Goal: Task Accomplishment & Management: Manage account settings

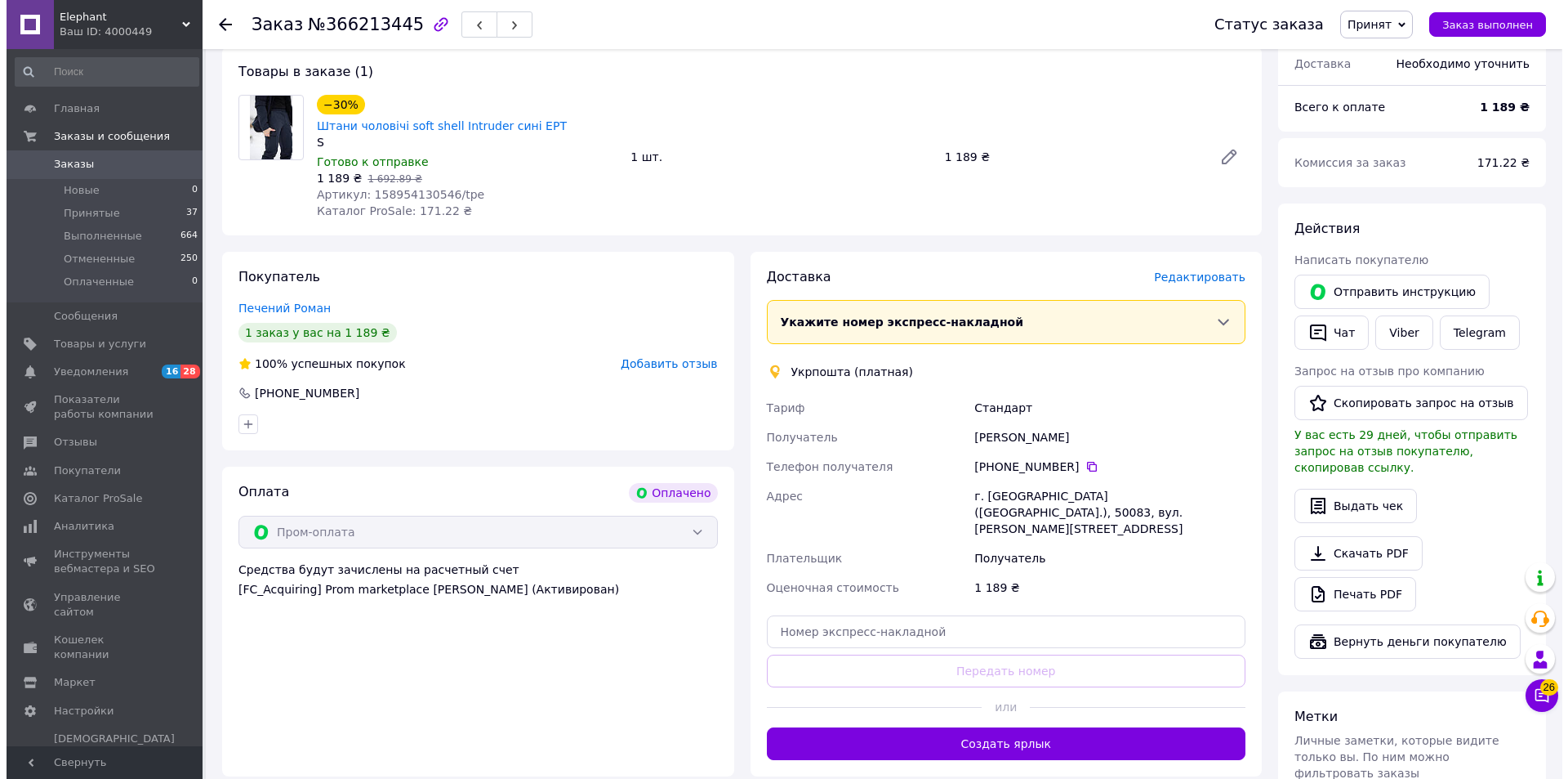
scroll to position [163, 0]
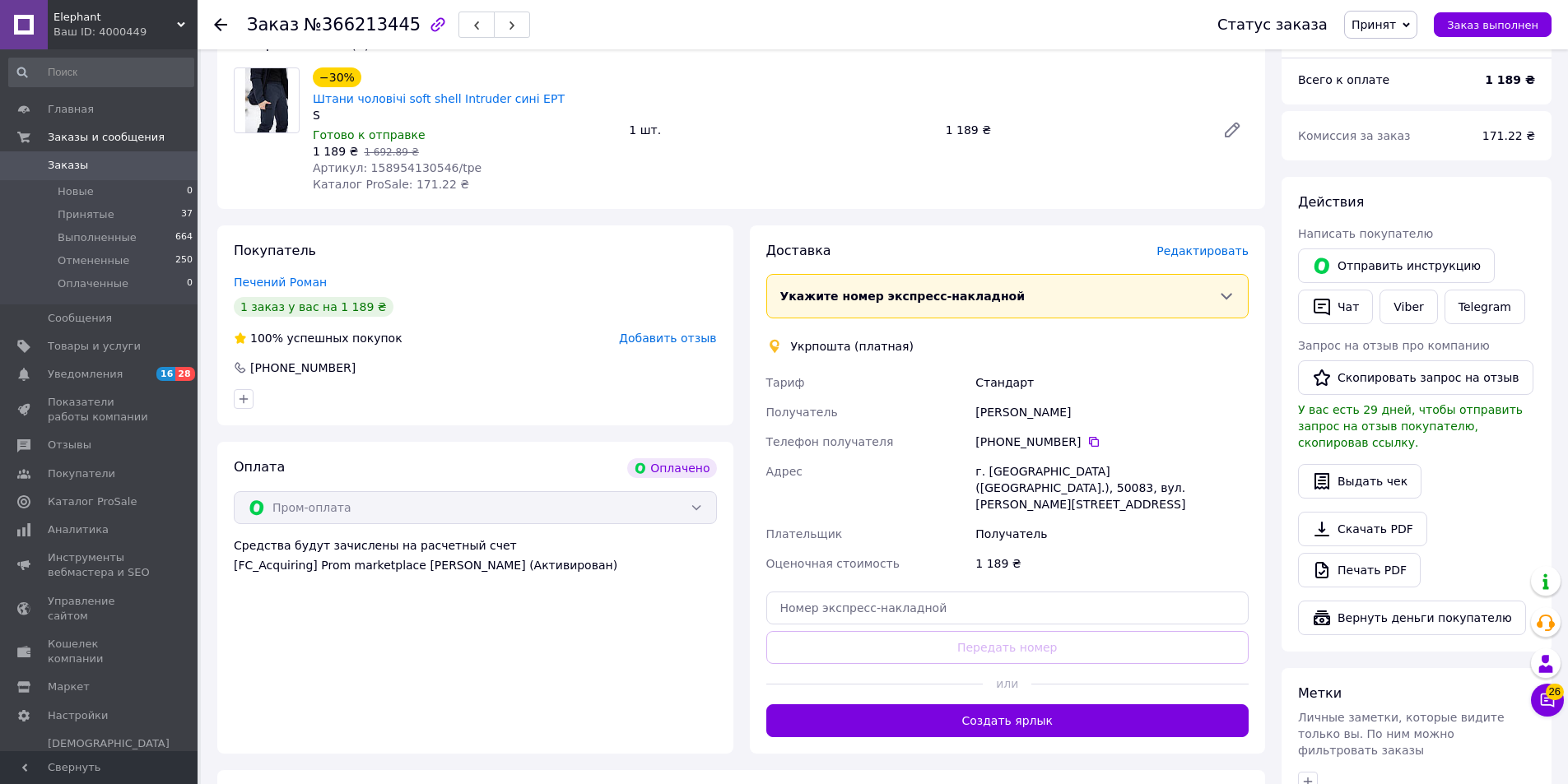
click at [1192, 245] on span "Редактировать" at bounding box center [1202, 251] width 92 height 13
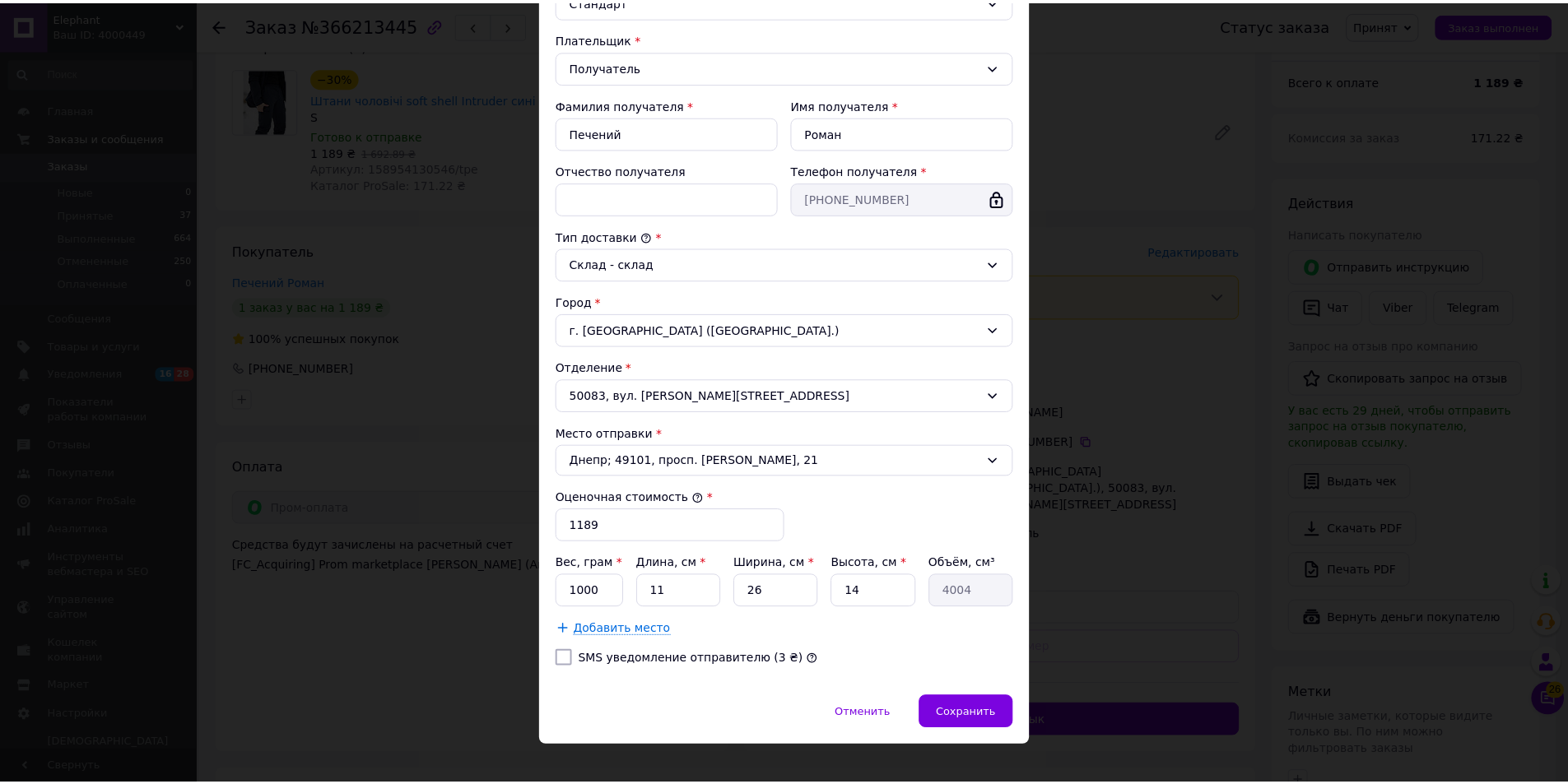
scroll to position [245, 0]
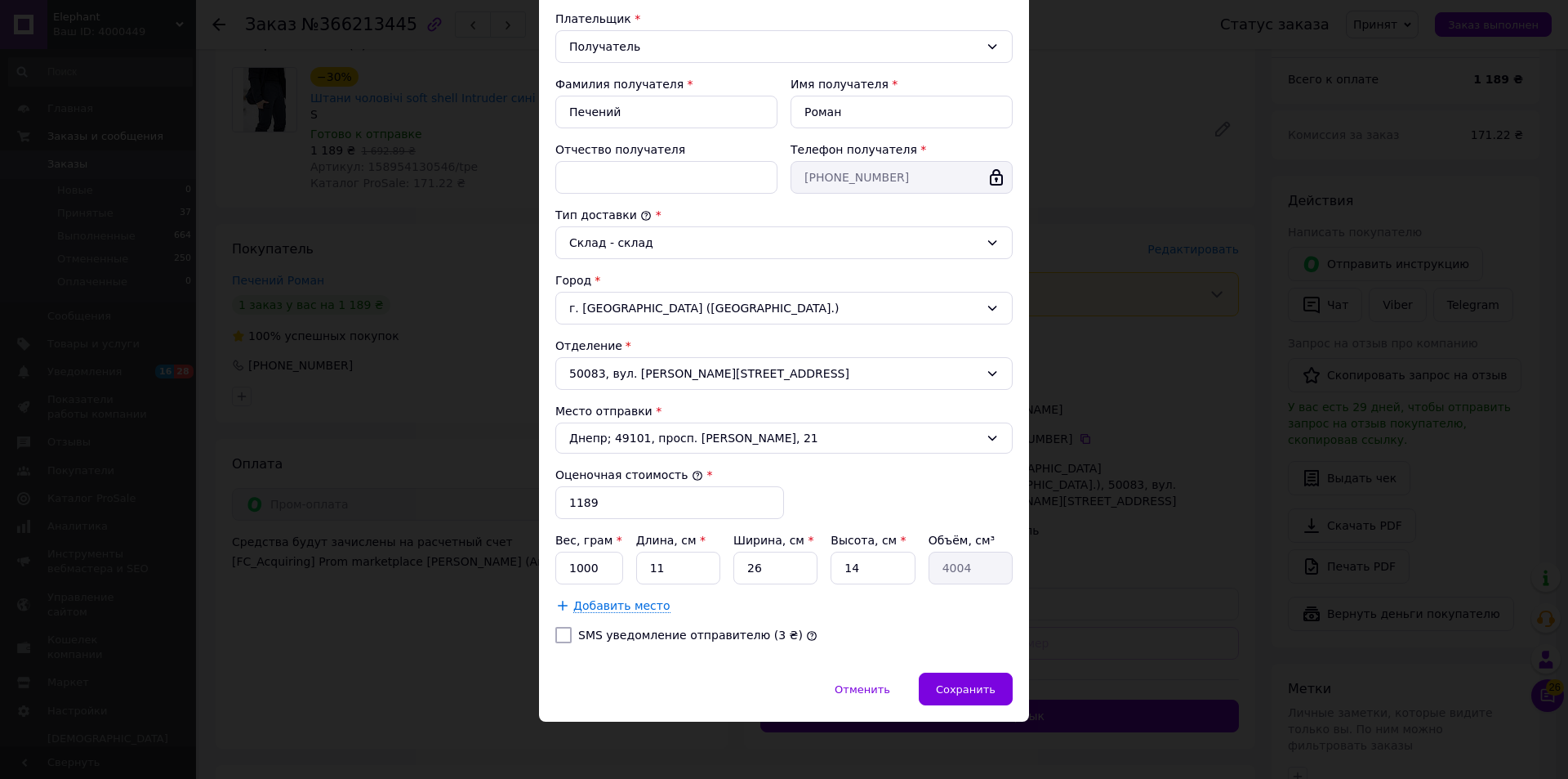
click at [1161, 222] on div "× Редактирование доставки Способ доставки Укрпошта (платная) Тариф * Стандарт П…" at bounding box center [784, 390] width 1568 height 779
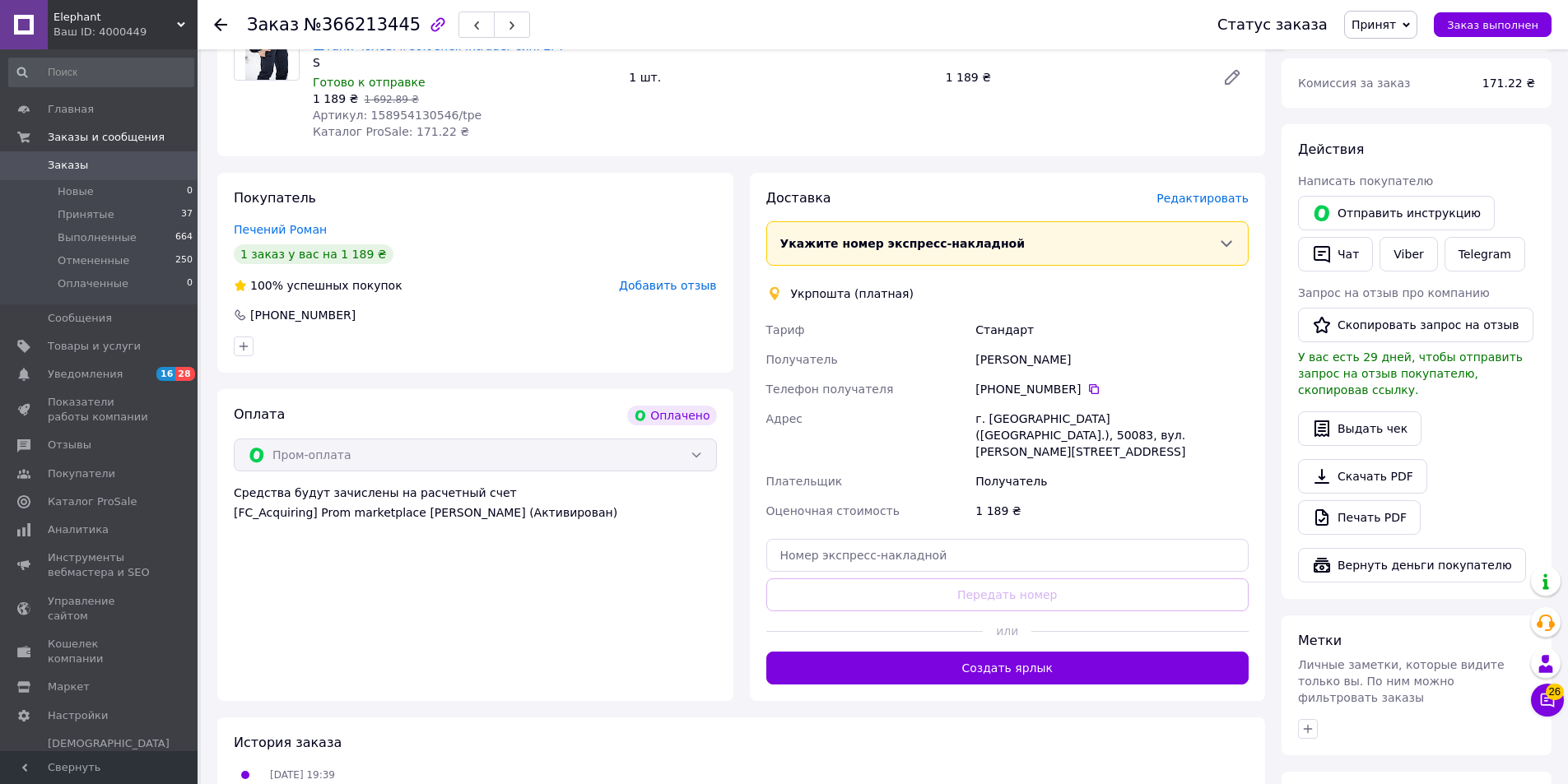
scroll to position [247, 0]
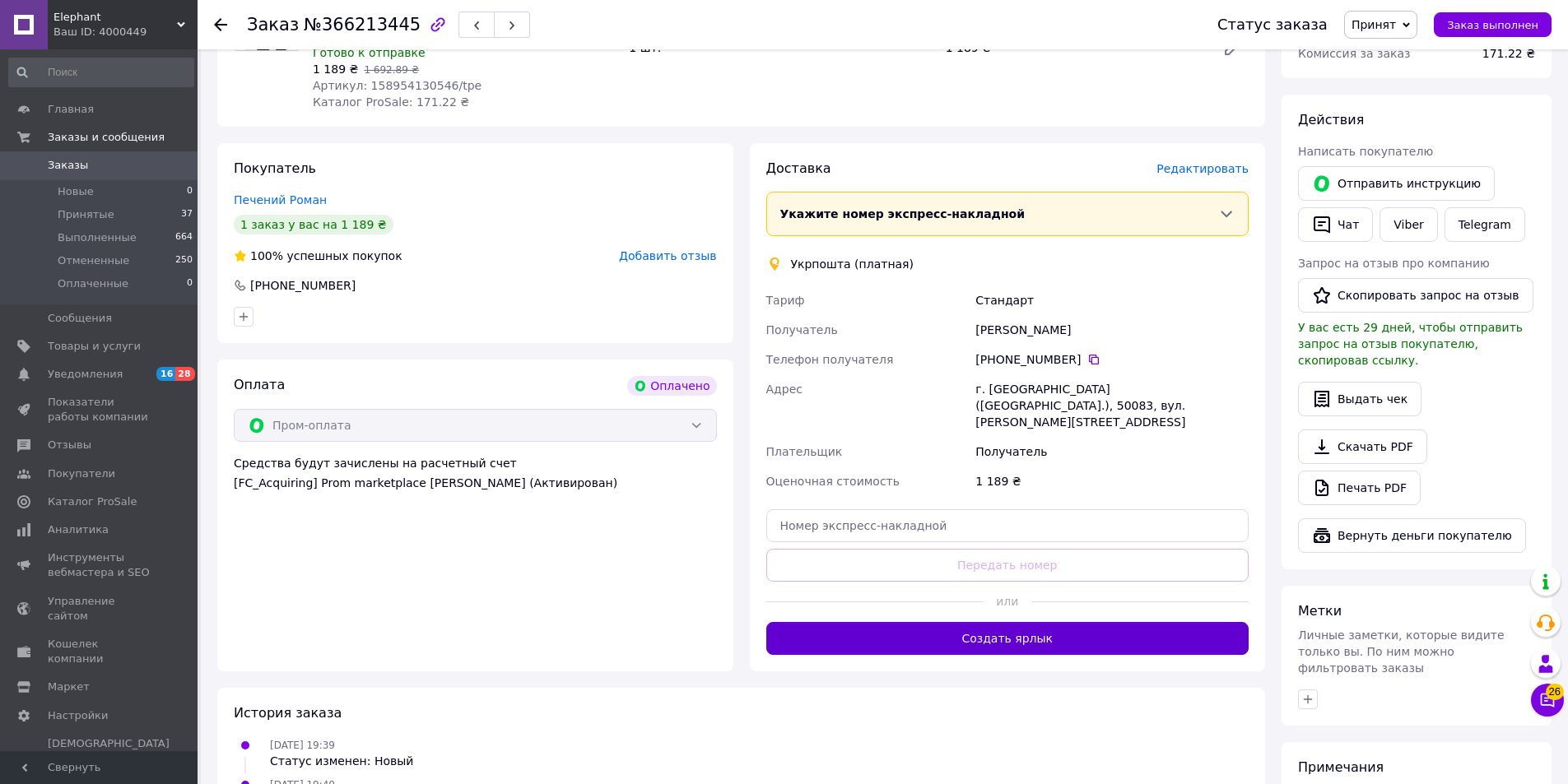
click at [974, 622] on button "Создать ярлык" at bounding box center [1007, 638] width 483 height 32
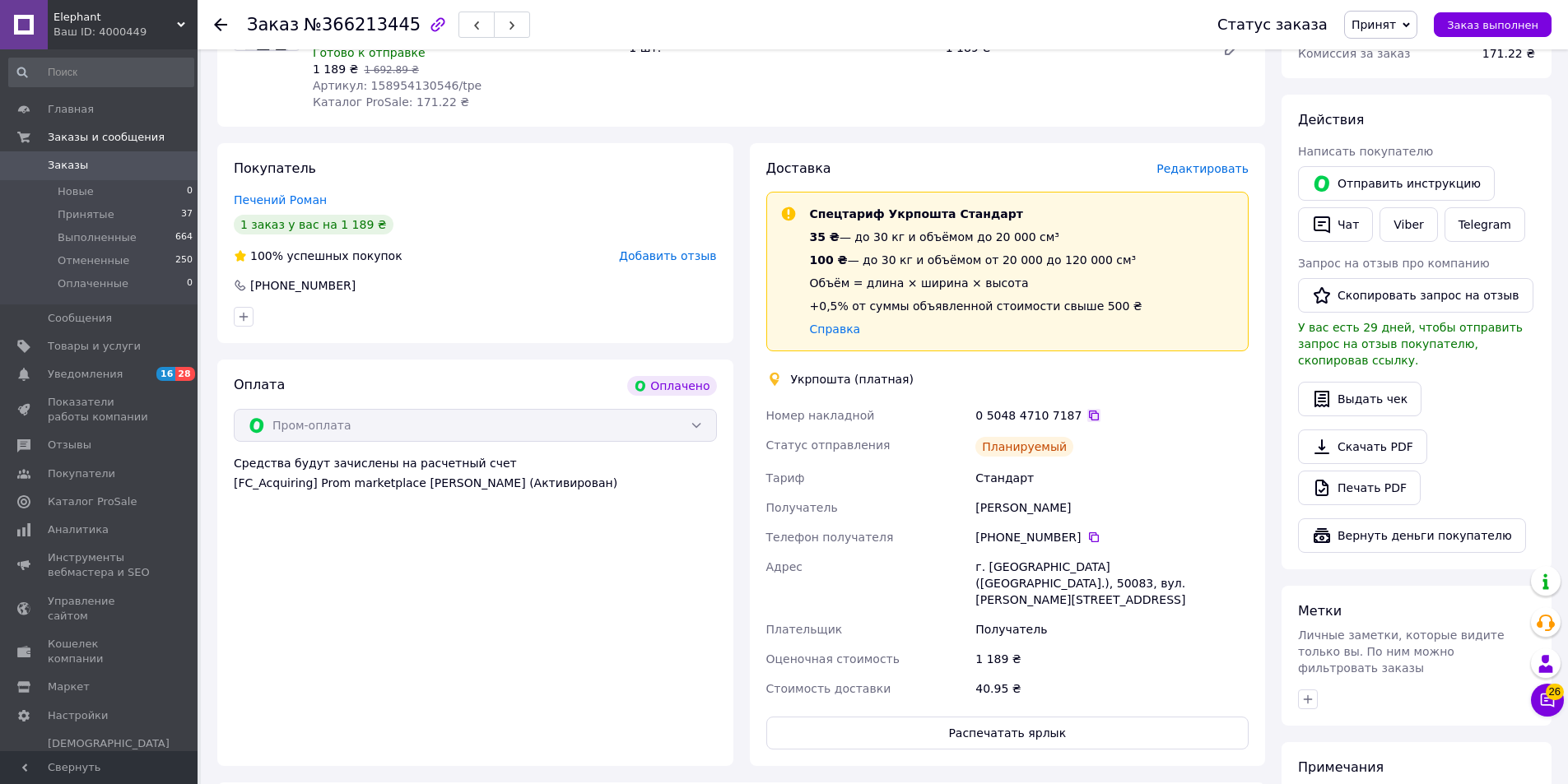
click at [1089, 411] on icon at bounding box center [1094, 416] width 10 height 10
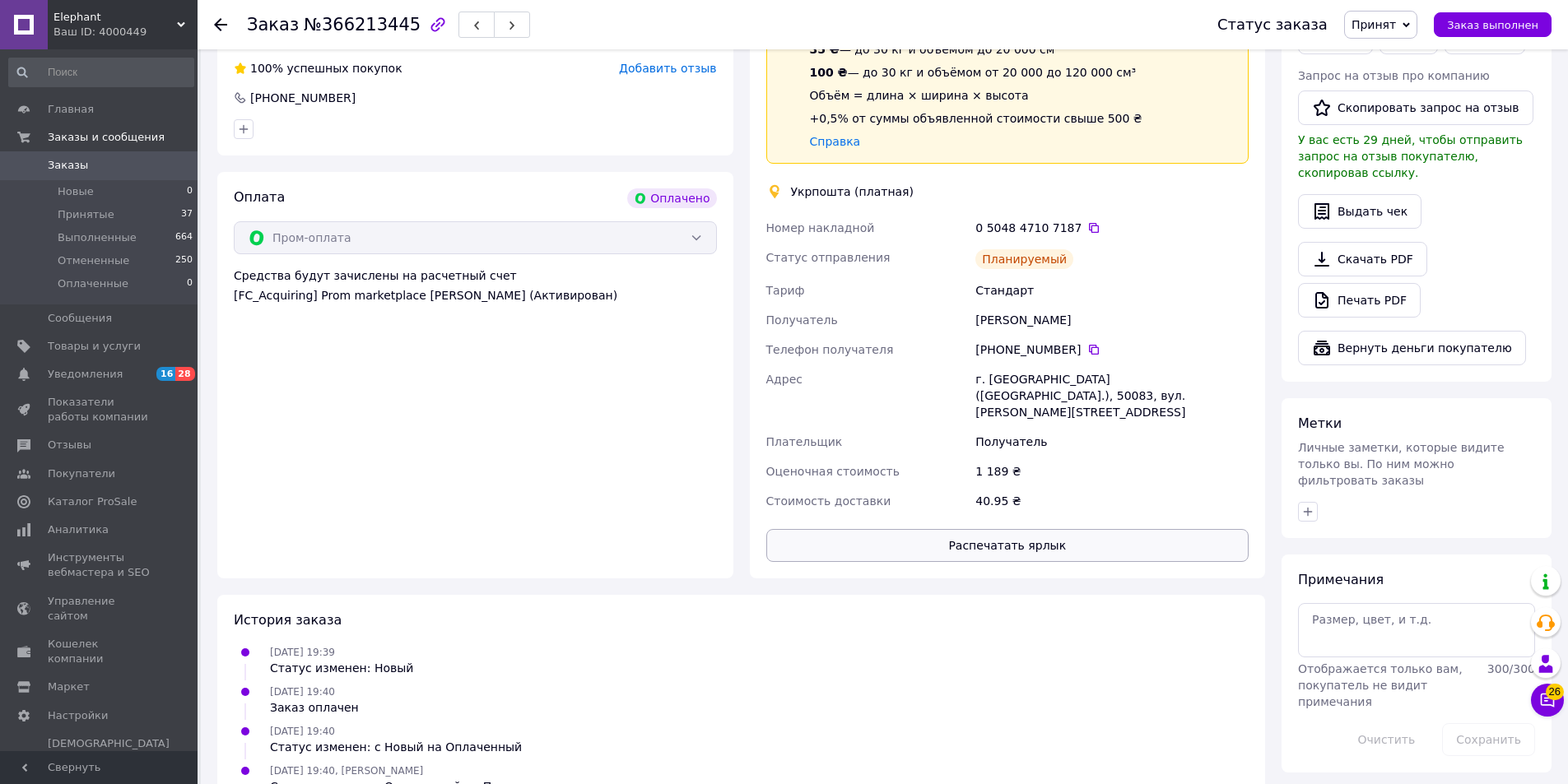
scroll to position [441, 0]
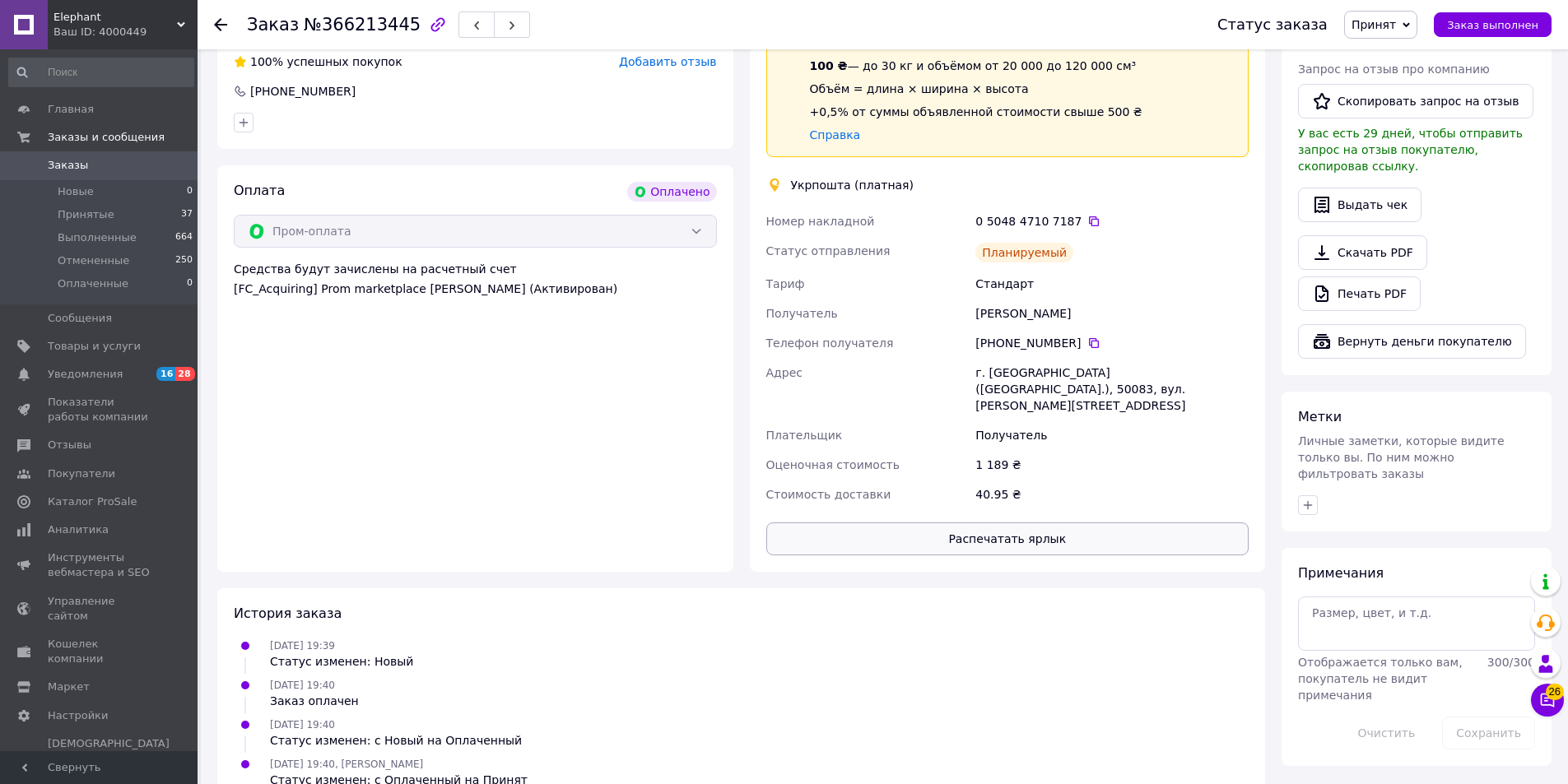
click at [1002, 523] on button "Распечатать ярлык" at bounding box center [1007, 538] width 483 height 32
click at [1087, 215] on icon at bounding box center [1093, 221] width 13 height 13
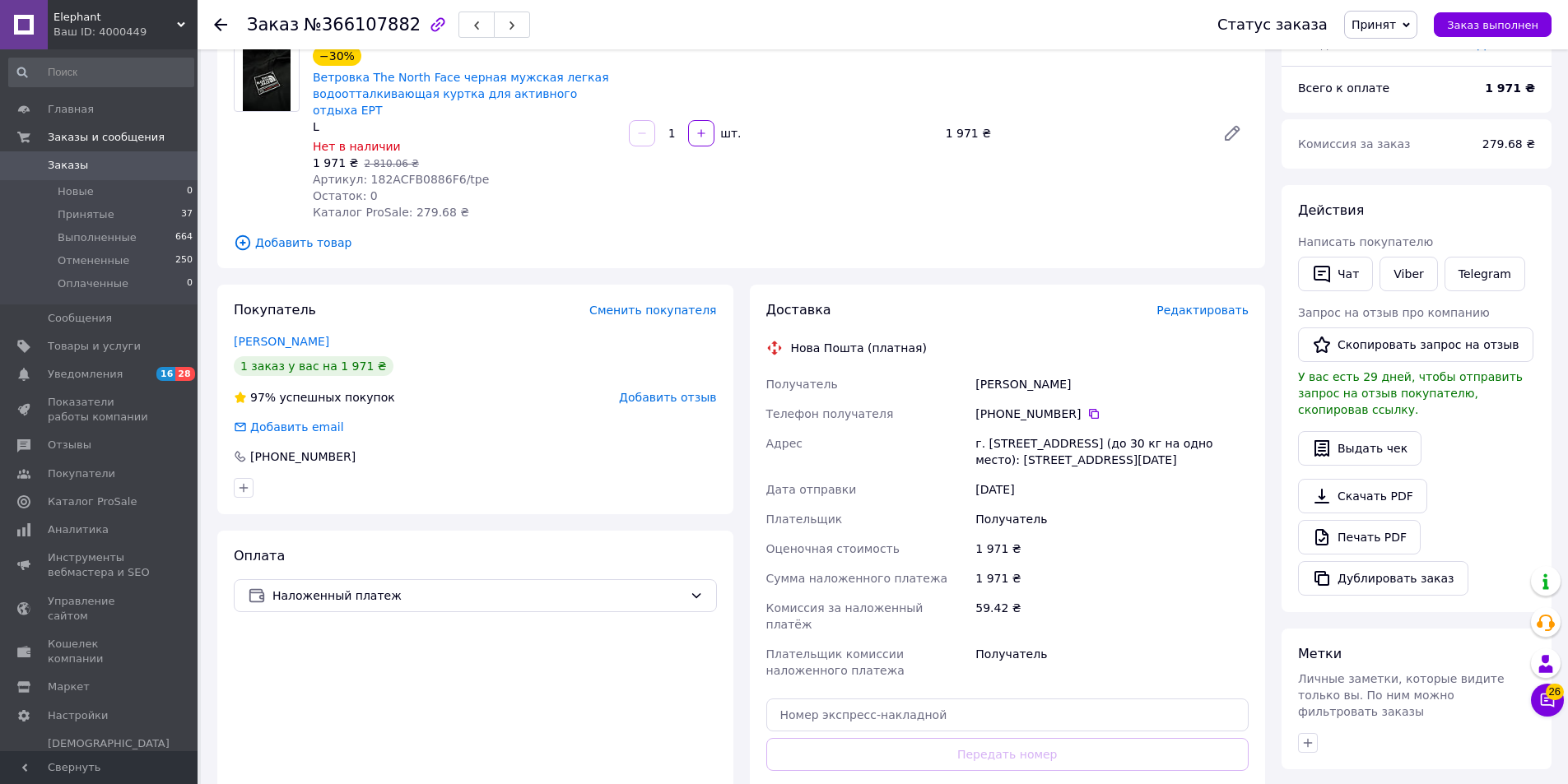
scroll to position [164, 0]
